Goal: Navigation & Orientation: Find specific page/section

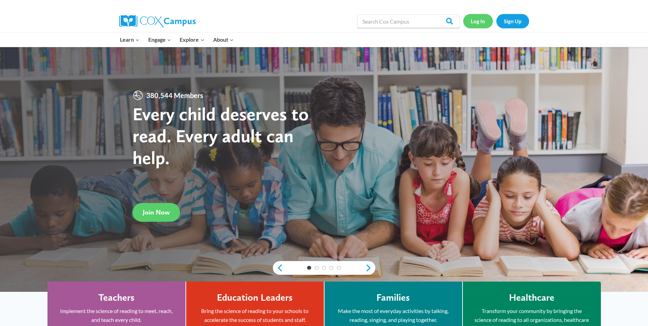
click at [477, 18] on link "Log In" at bounding box center [478, 21] width 30 height 14
click at [475, 21] on link "Log In" at bounding box center [478, 21] width 30 height 14
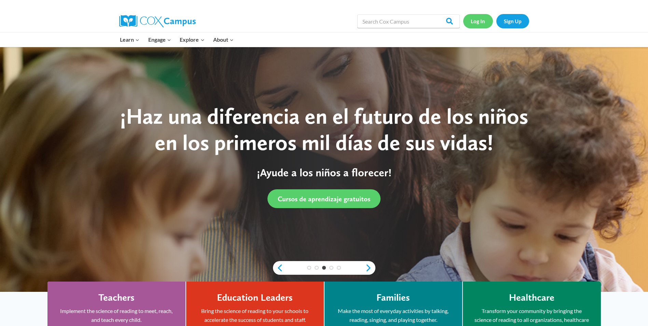
click at [478, 23] on link "Log In" at bounding box center [478, 21] width 30 height 14
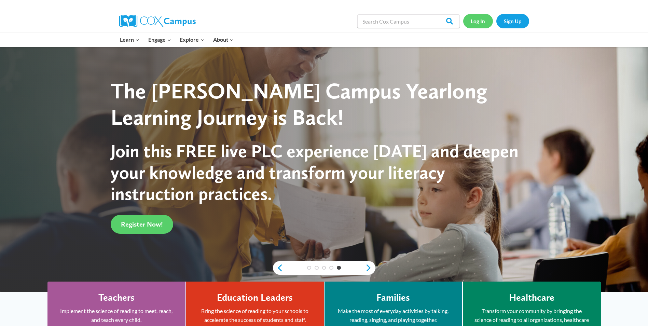
click at [480, 20] on link "Log In" at bounding box center [478, 21] width 30 height 14
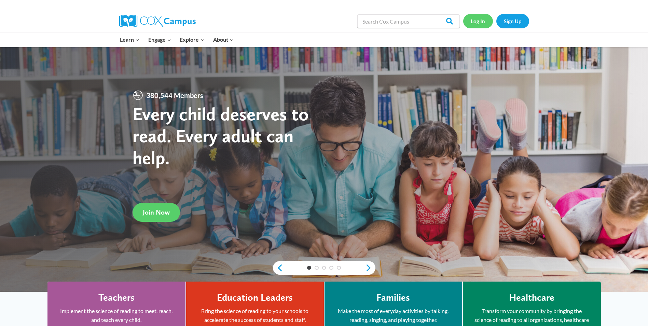
click at [478, 18] on link "Log In" at bounding box center [478, 21] width 30 height 14
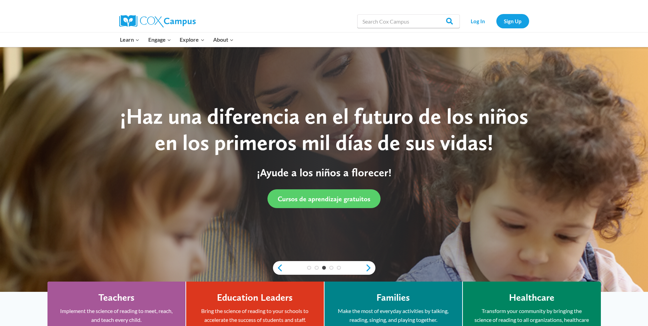
click at [468, 193] on div "Cursos de aprendizaje gratuitos" at bounding box center [324, 198] width 427 height 19
